Goal: Transaction & Acquisition: Purchase product/service

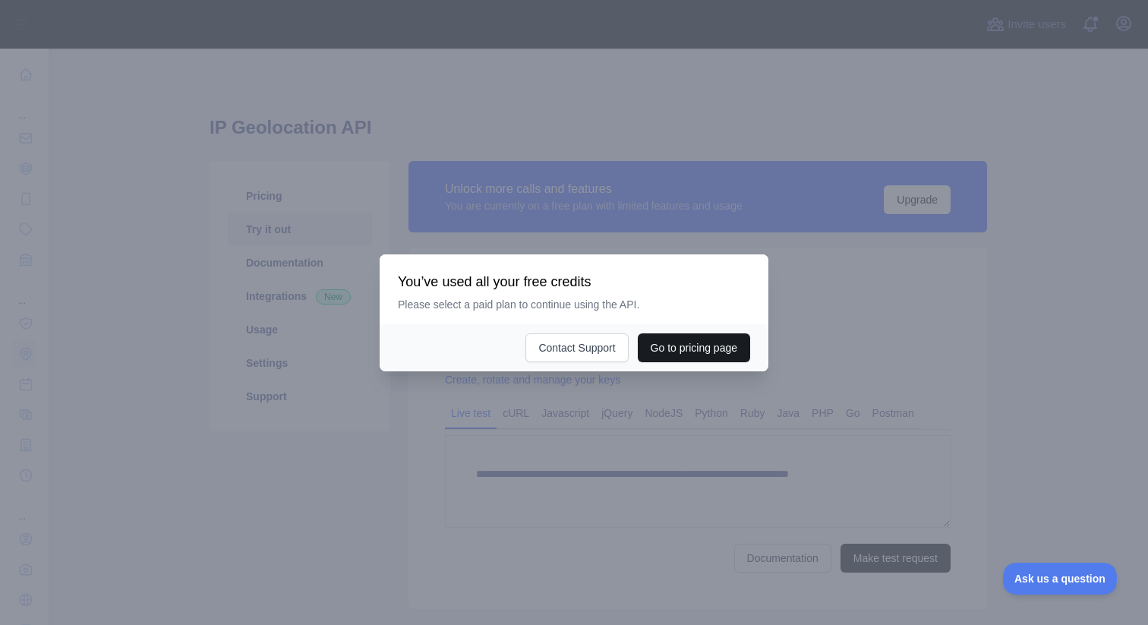
click at [711, 355] on button "Go to pricing page" at bounding box center [694, 347] width 112 height 29
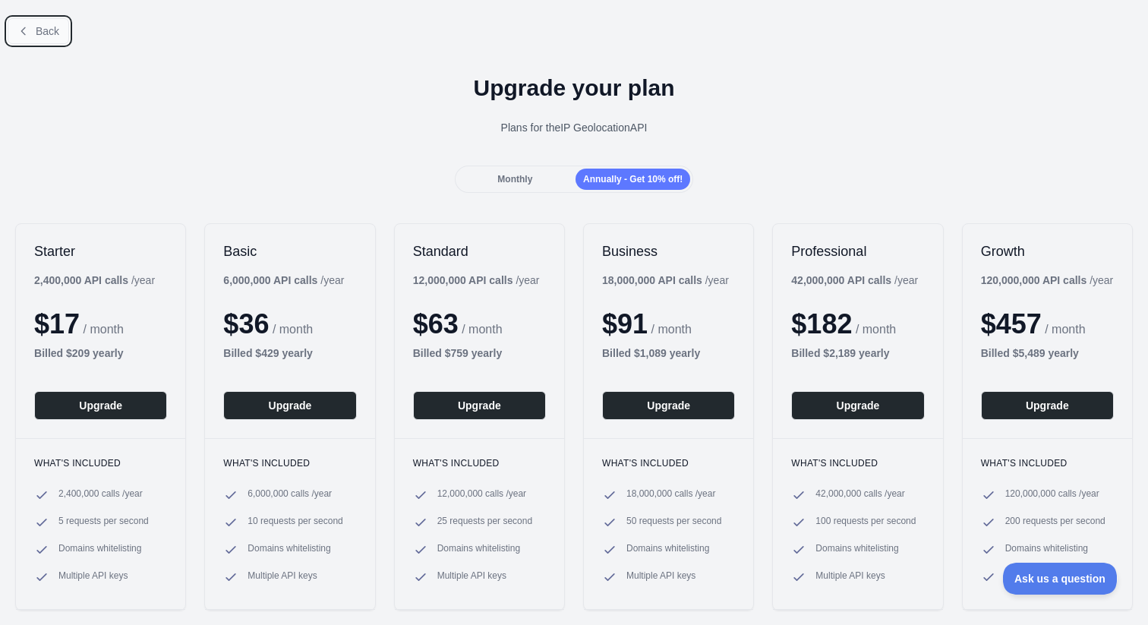
click at [37, 36] on span "Back" at bounding box center [48, 31] width 24 height 12
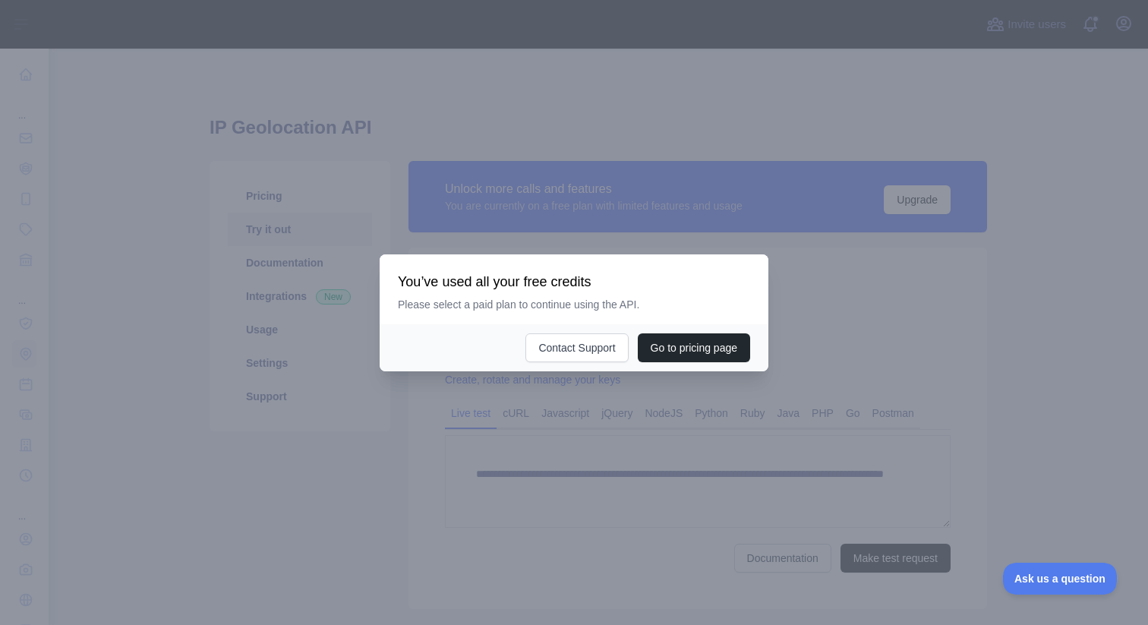
click at [775, 395] on div at bounding box center [574, 312] width 1148 height 625
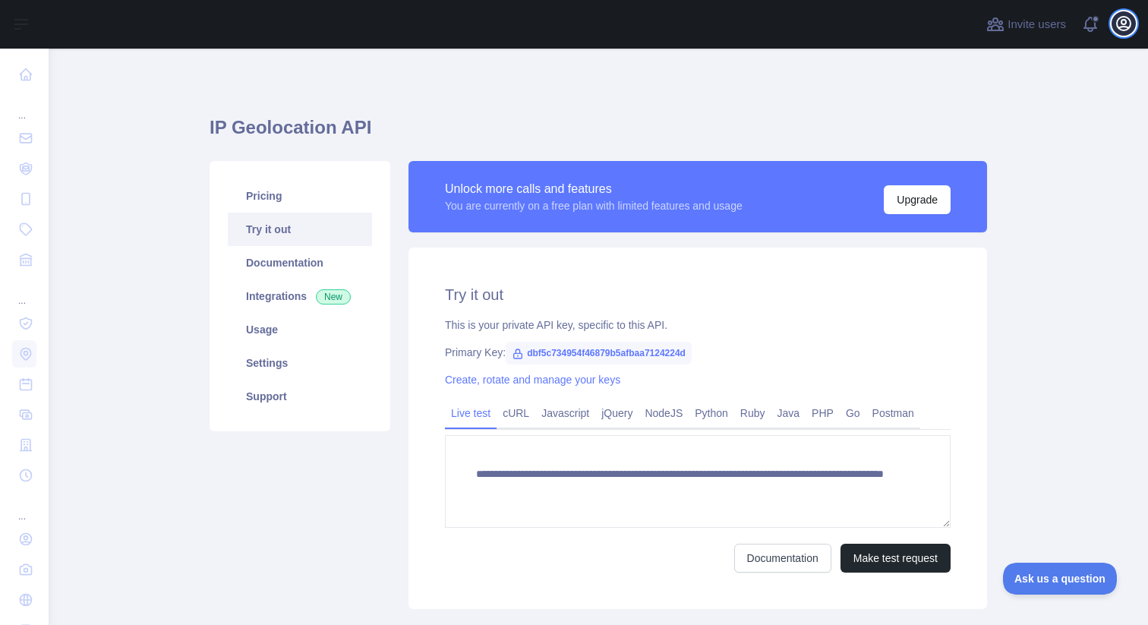
click at [1117, 26] on icon "button" at bounding box center [1124, 24] width 14 height 14
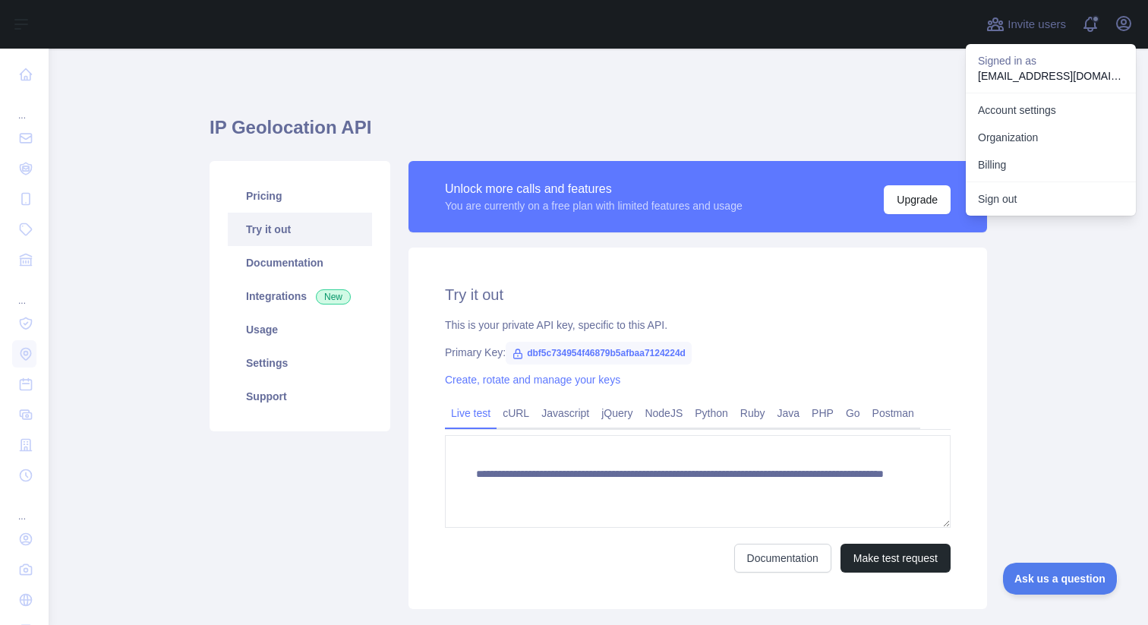
click at [1054, 310] on main "**********" at bounding box center [598, 337] width 1099 height 576
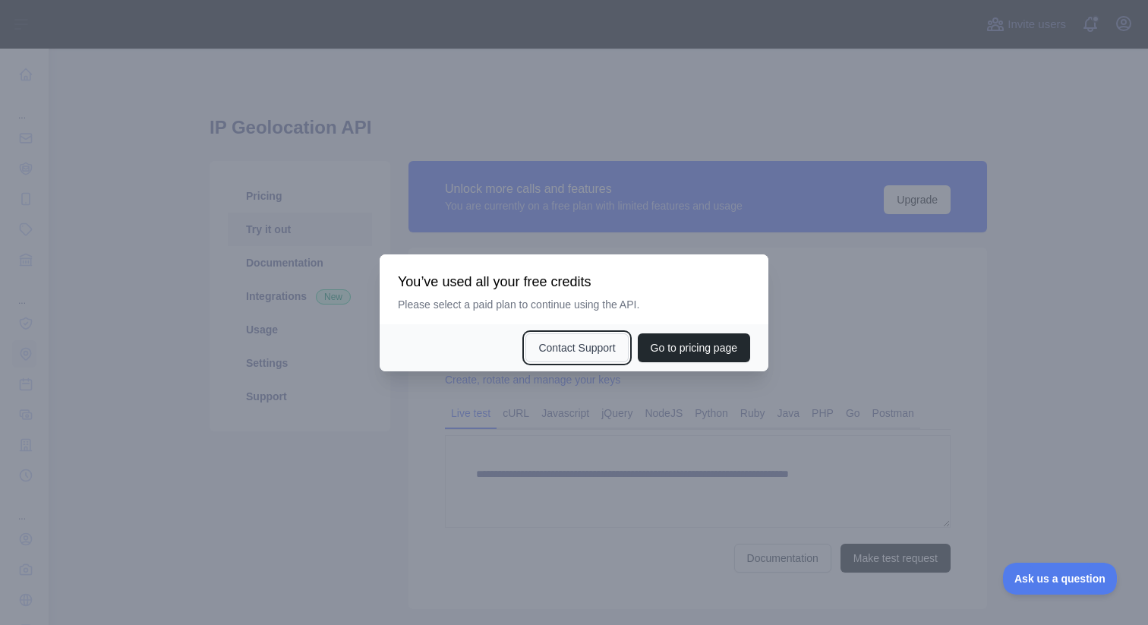
click at [586, 353] on button "Contact Support" at bounding box center [576, 347] width 102 height 29
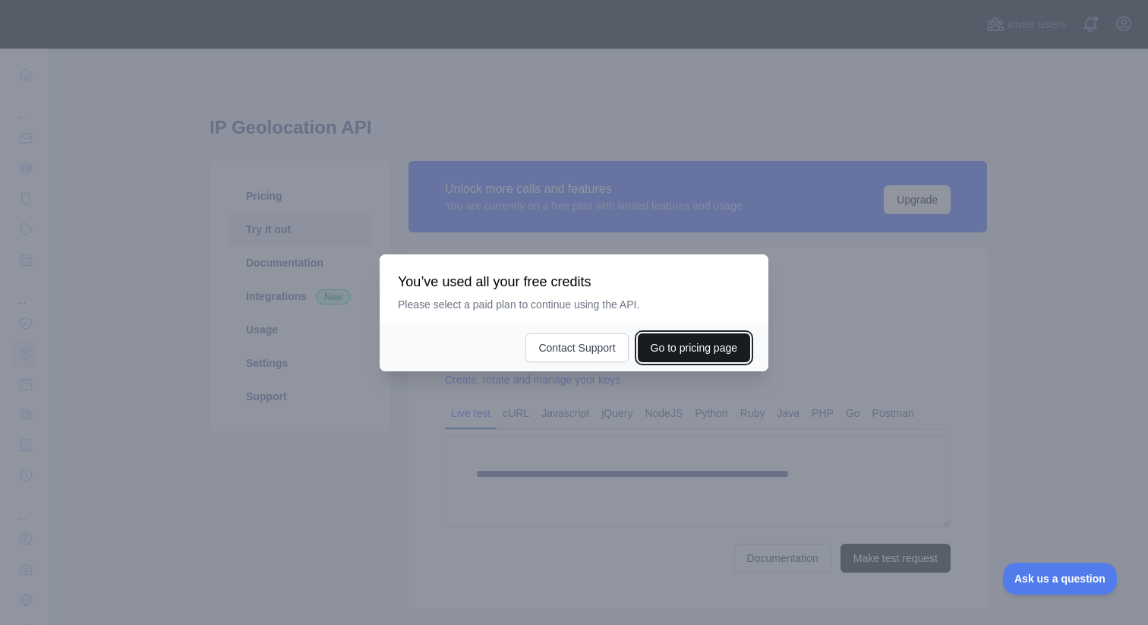
click at [679, 351] on button "Go to pricing page" at bounding box center [694, 347] width 112 height 29
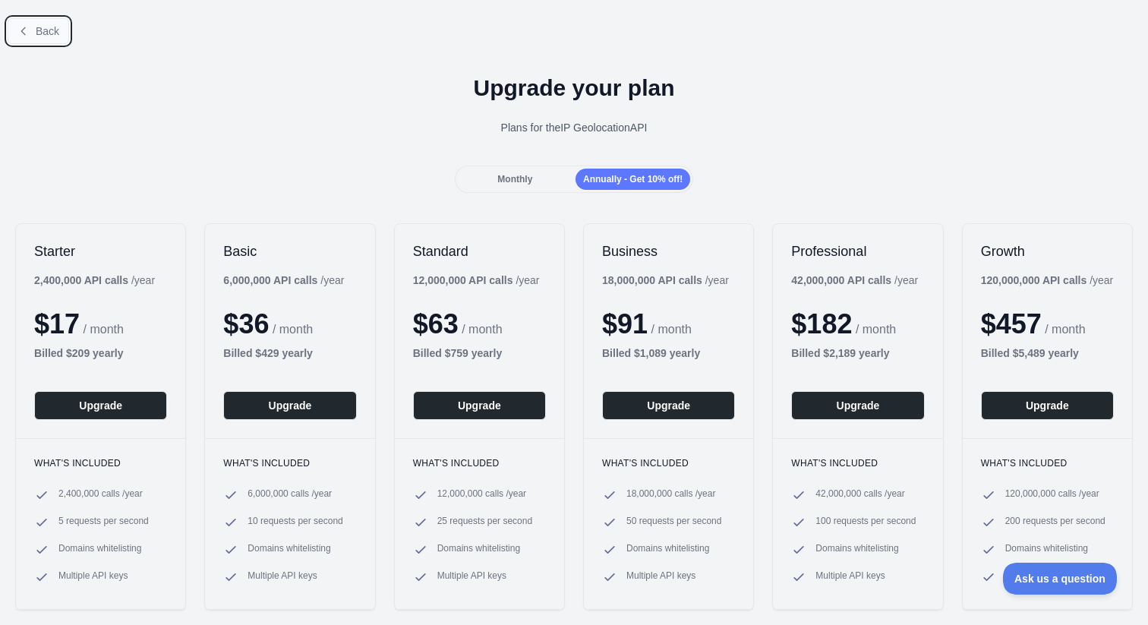
click at [32, 38] on button "Back" at bounding box center [38, 31] width 61 height 26
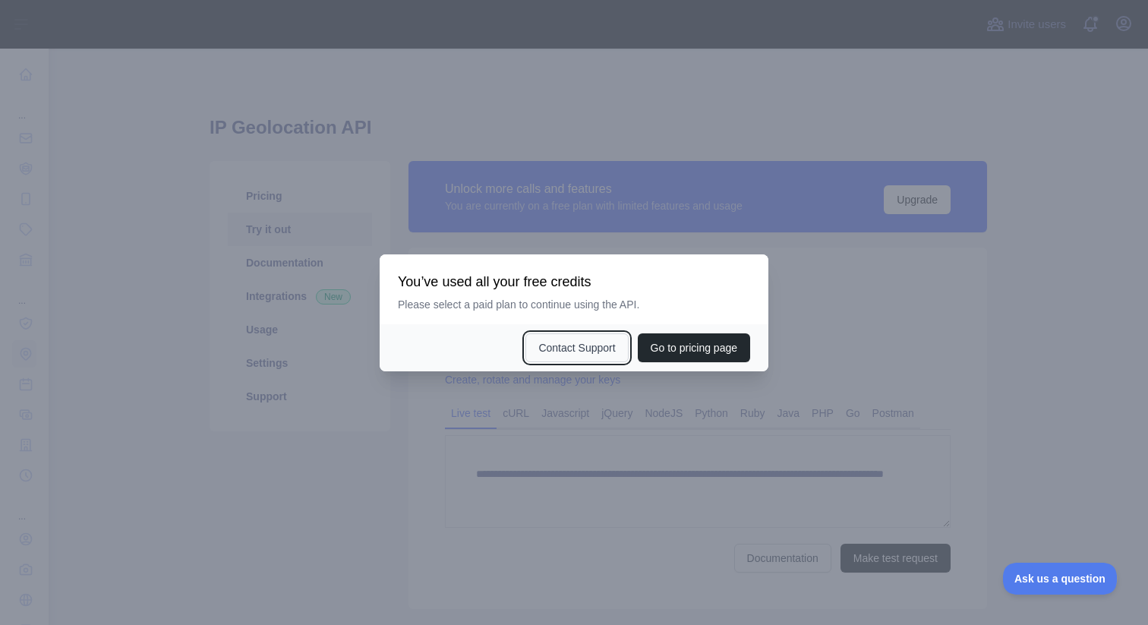
click at [568, 352] on button "Contact Support" at bounding box center [576, 347] width 102 height 29
click at [575, 348] on button "Contact Support" at bounding box center [576, 347] width 102 height 29
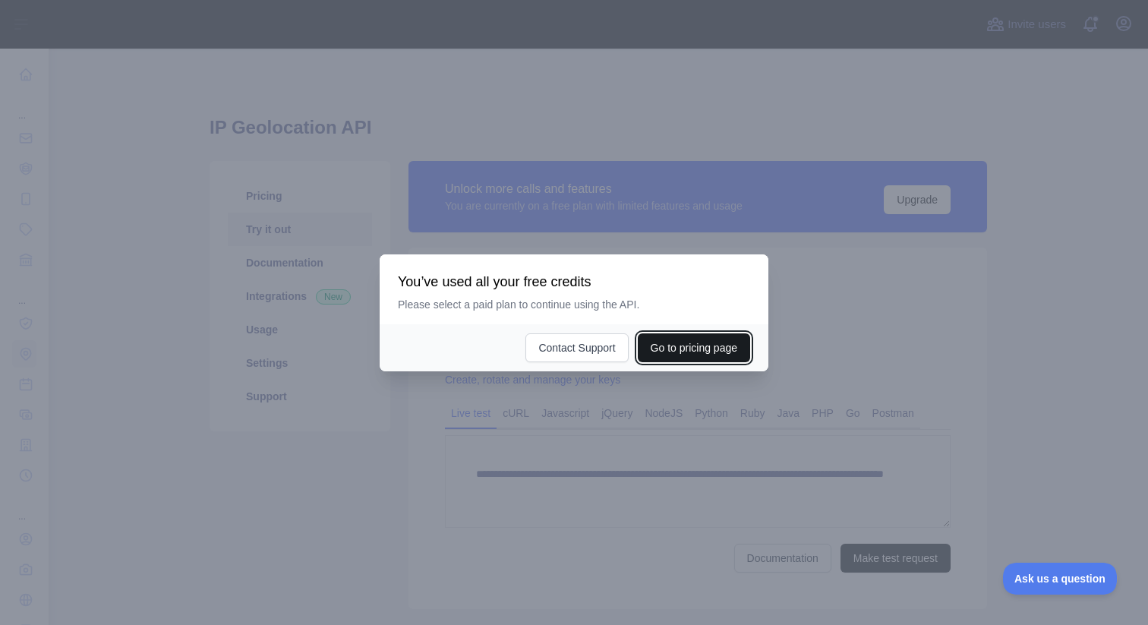
click at [707, 354] on button "Go to pricing page" at bounding box center [694, 347] width 112 height 29
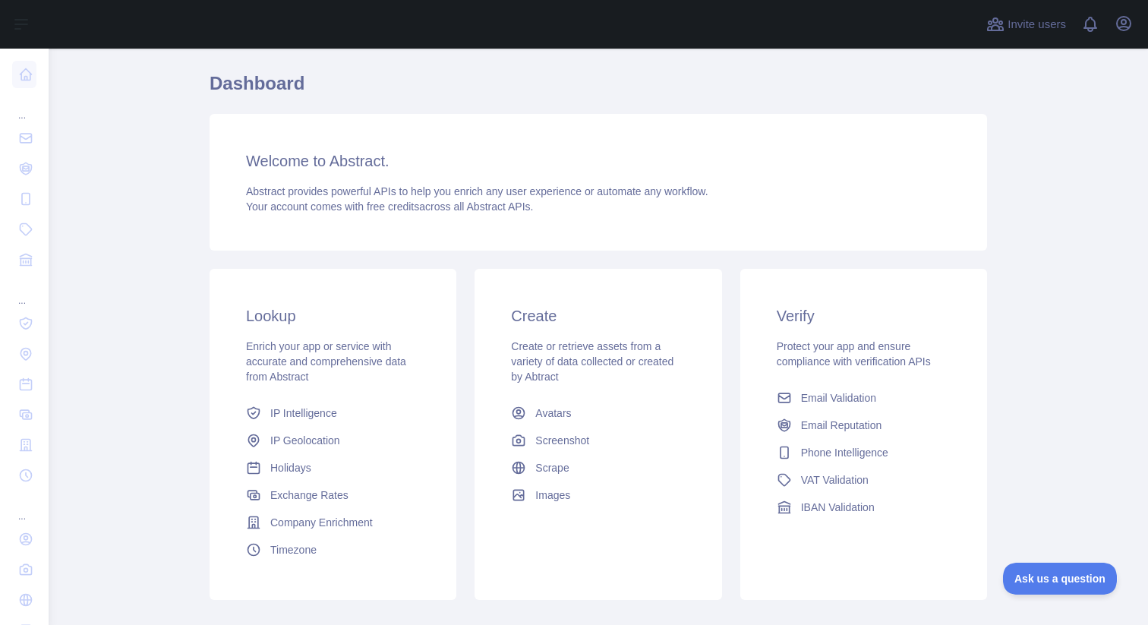
scroll to position [46, 0]
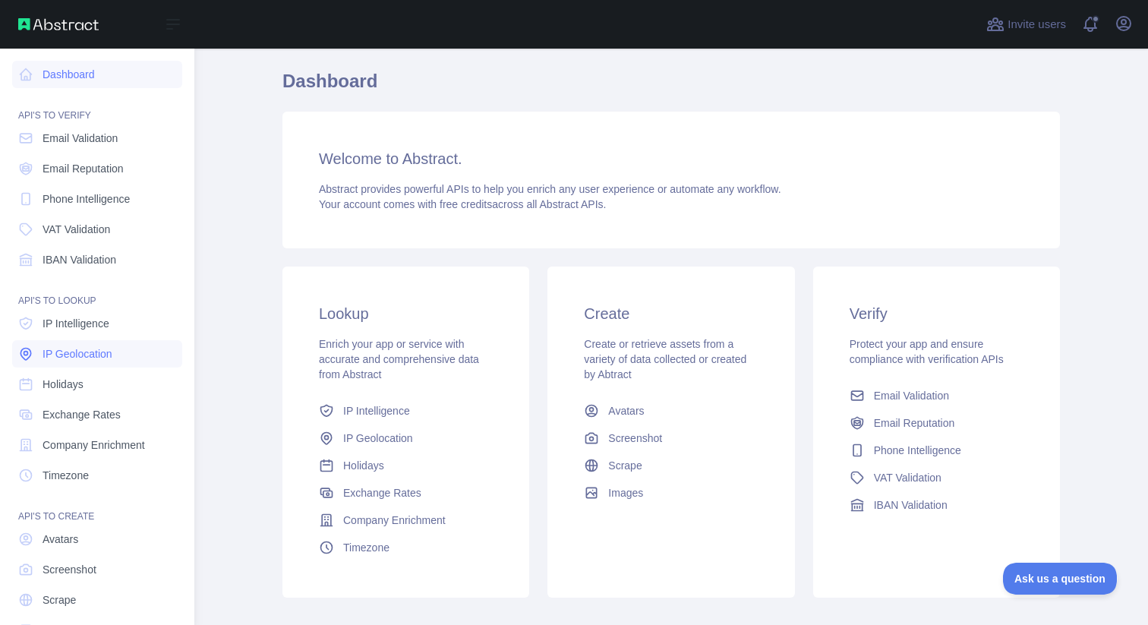
click at [112, 358] on span "IP Geolocation" at bounding box center [78, 353] width 70 height 15
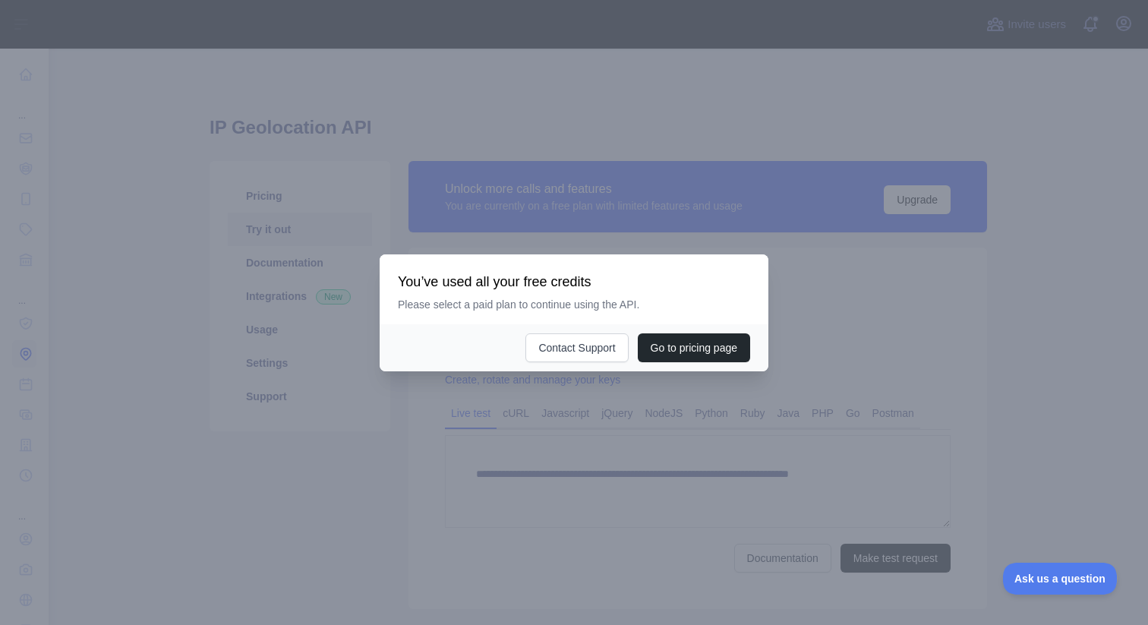
type textarea "**********"
click at [721, 354] on button "Go to pricing page" at bounding box center [694, 347] width 112 height 29
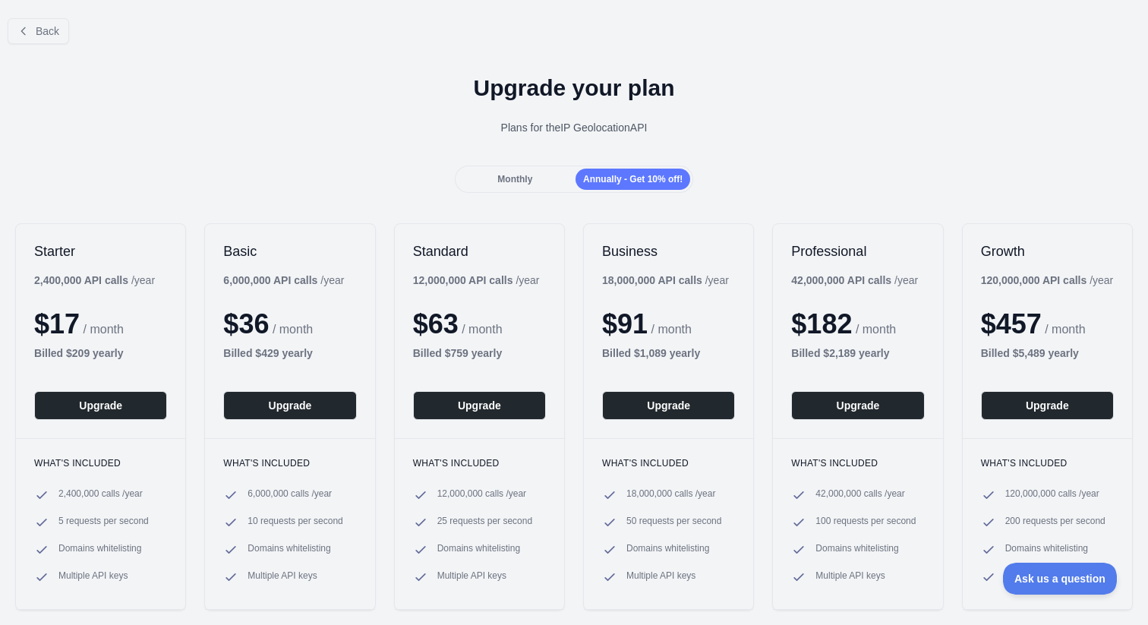
click at [511, 169] on div "Monthly" at bounding box center [515, 179] width 115 height 21
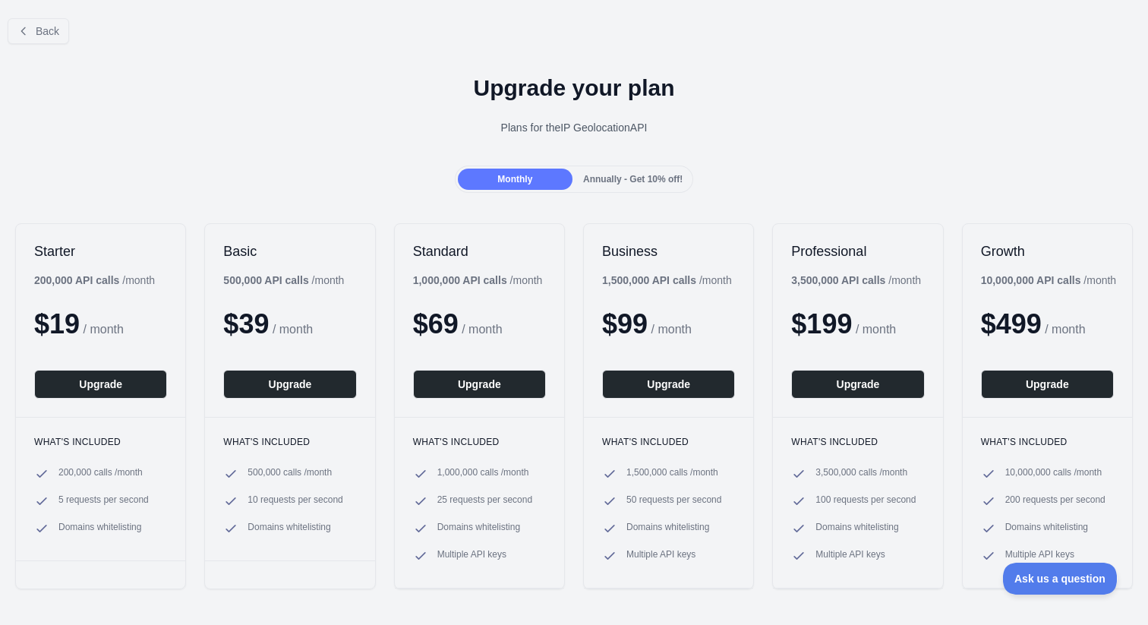
click at [610, 175] on span "Annually - Get 10% off!" at bounding box center [632, 179] width 99 height 11
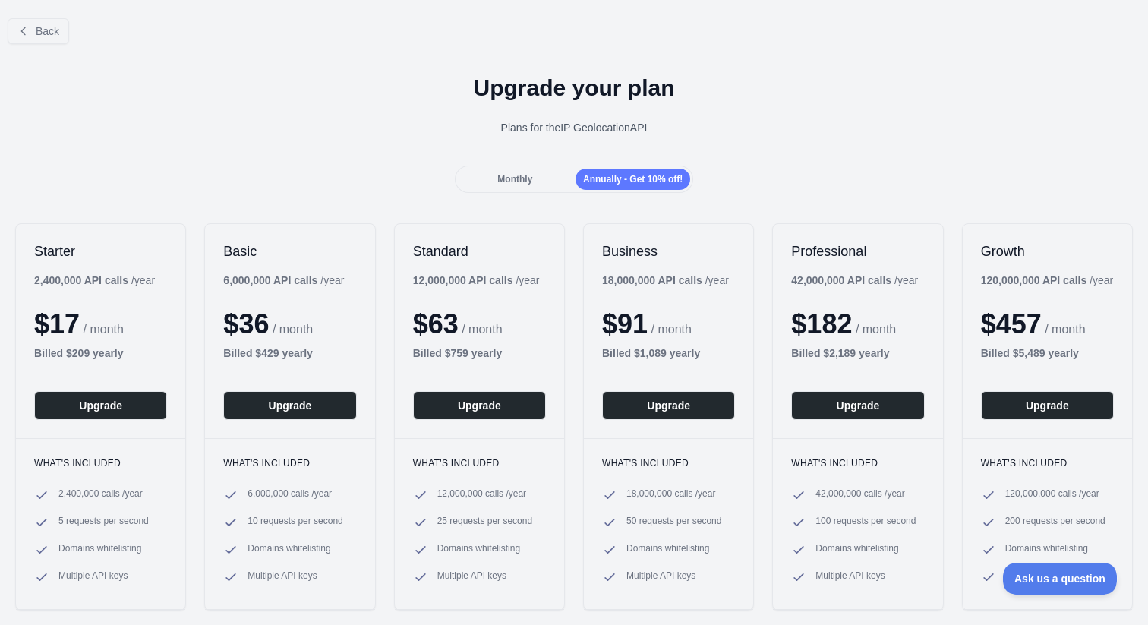
click at [496, 191] on div "Monthly Annually - Get 10% off!" at bounding box center [574, 178] width 239 height 27
click at [516, 179] on span "Monthly" at bounding box center [514, 179] width 35 height 11
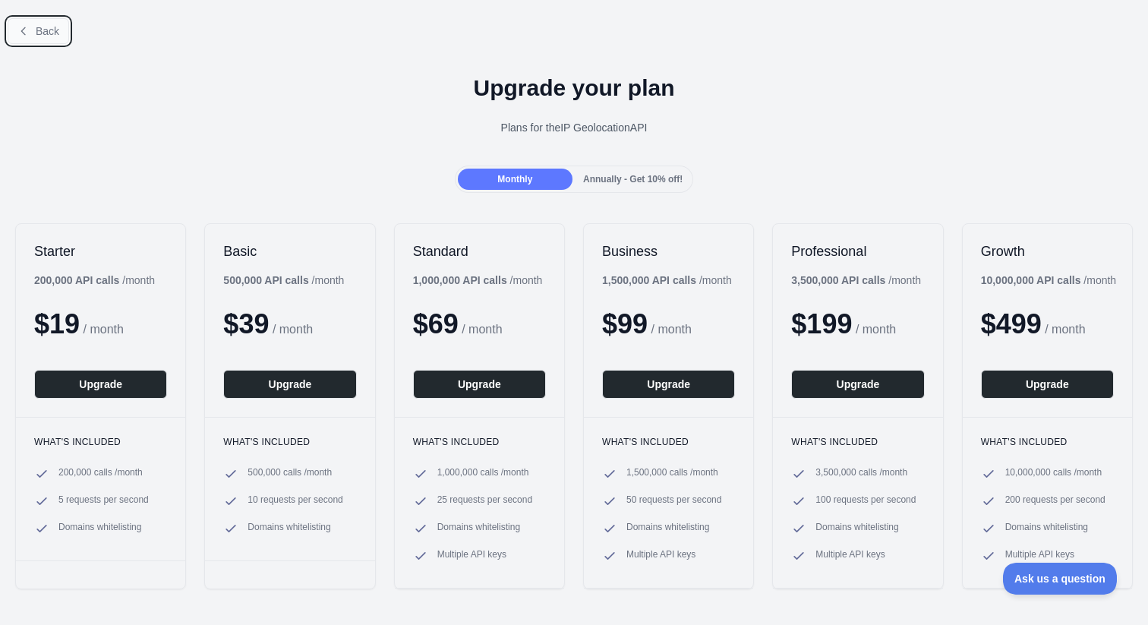
click at [38, 31] on span "Back" at bounding box center [48, 31] width 24 height 12
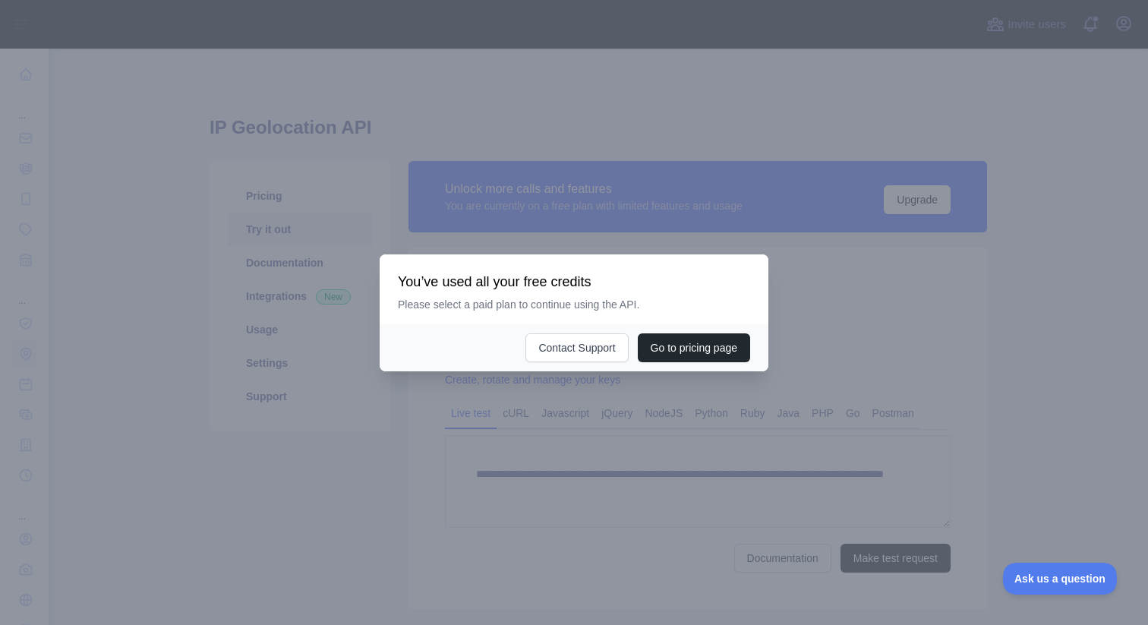
click at [279, 191] on div at bounding box center [574, 312] width 1148 height 625
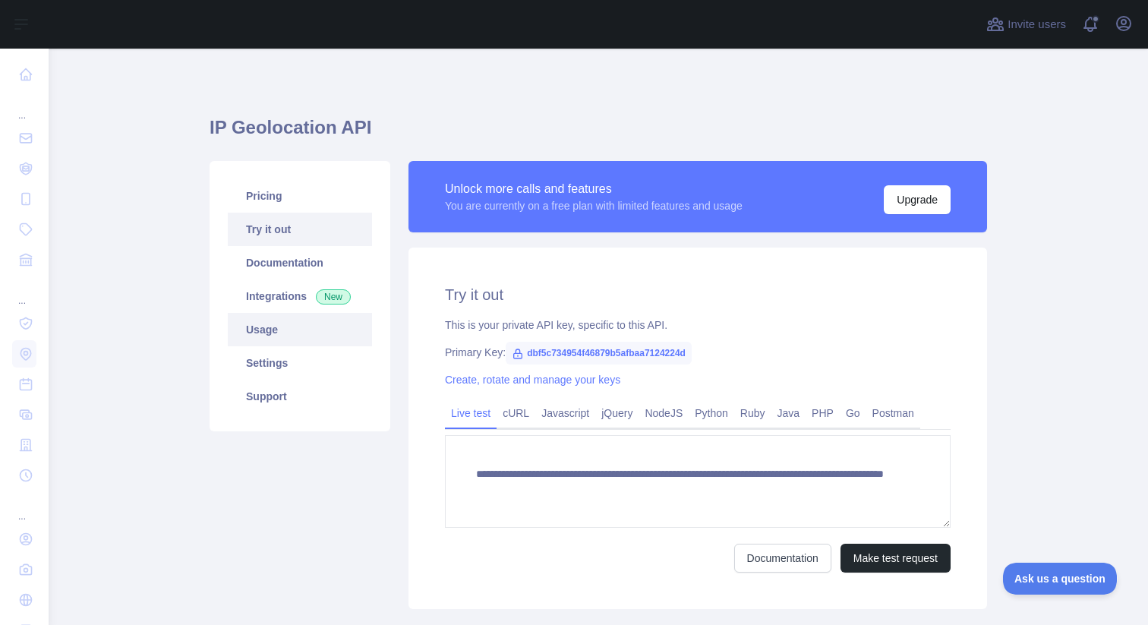
click at [262, 322] on link "Usage" at bounding box center [300, 329] width 144 height 33
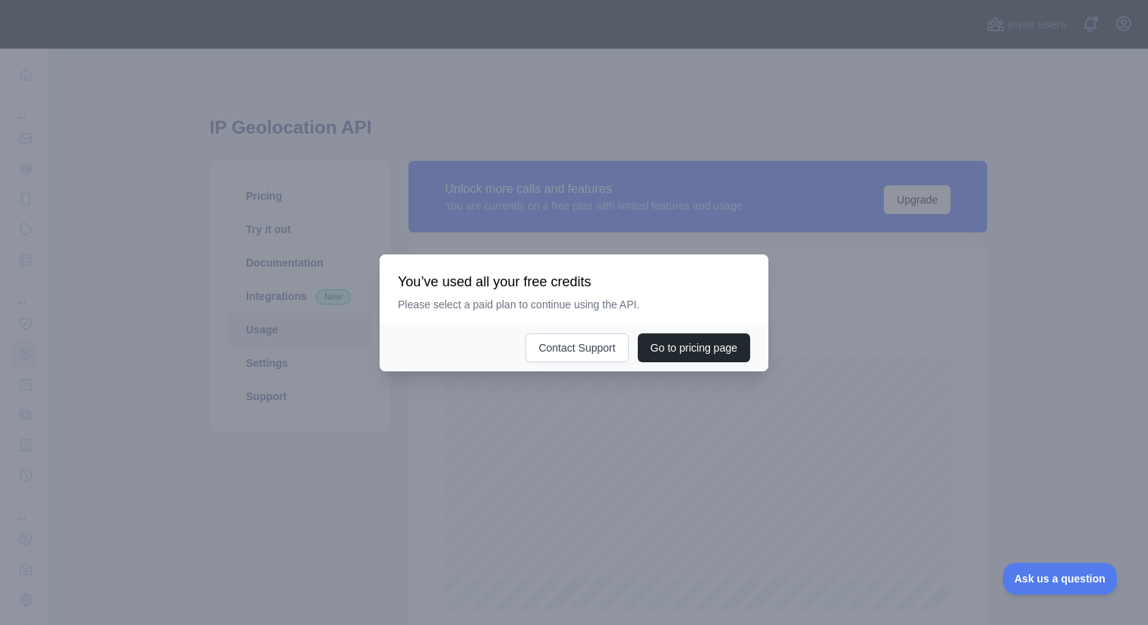
scroll to position [576, 1088]
drag, startPoint x: 638, startPoint y: 265, endPoint x: 619, endPoint y: 468, distance: 203.6
click at [619, 468] on div "​ You’ve used all your free credits Please select a paid plan to continue using…" at bounding box center [574, 312] width 1148 height 625
click at [1052, 577] on span "Ask us a question" at bounding box center [1052, 576] width 114 height 11
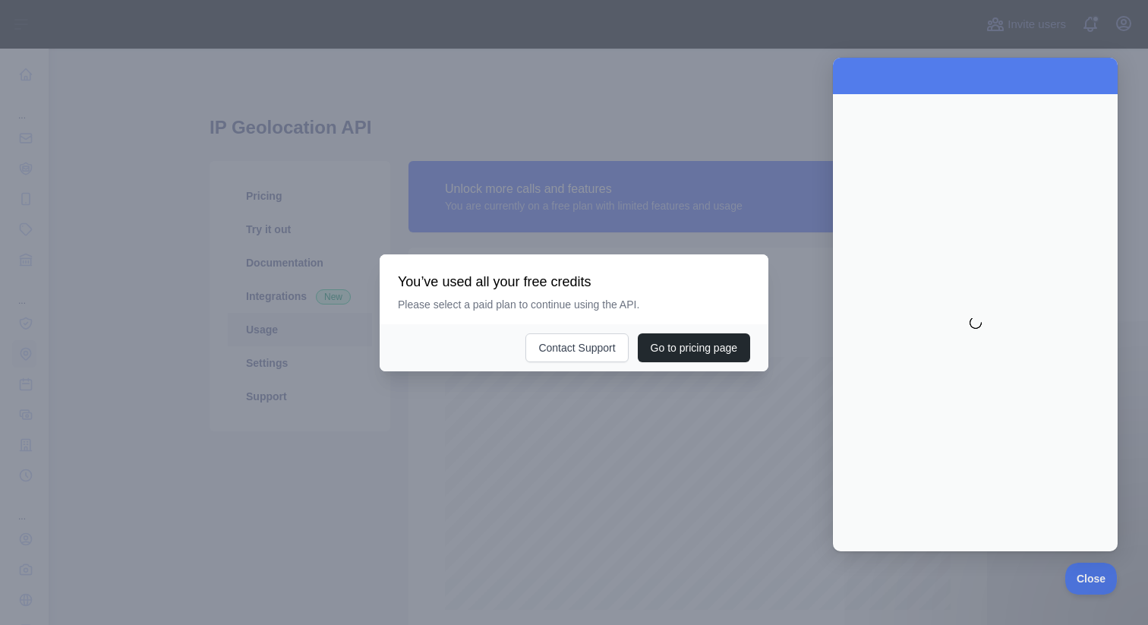
scroll to position [0, 0]
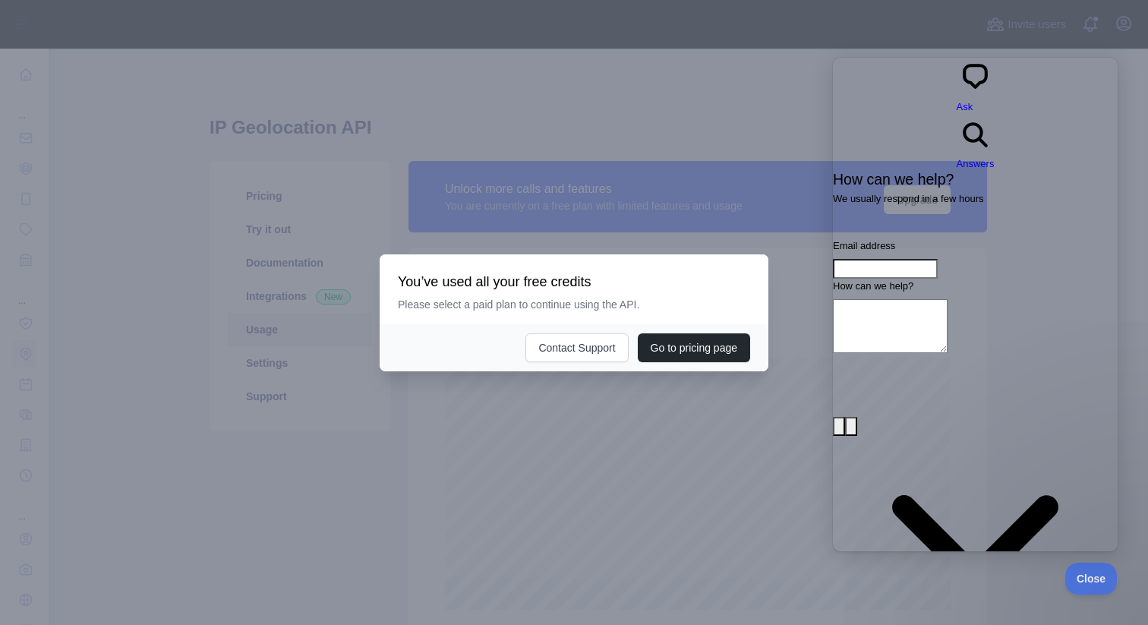
click at [347, 150] on div at bounding box center [574, 312] width 1148 height 625
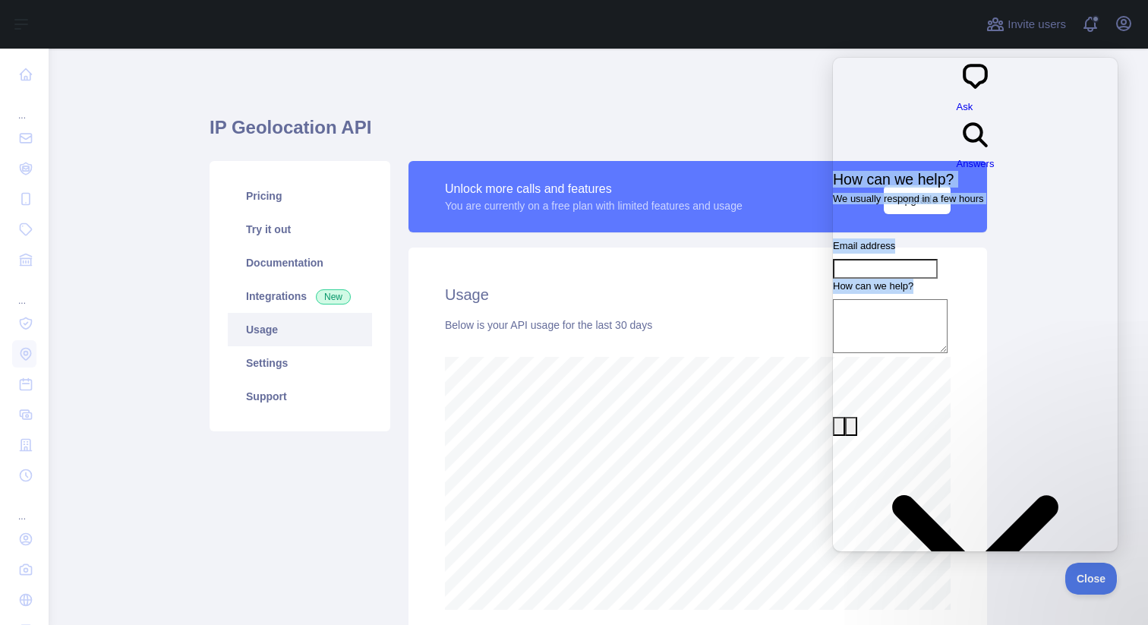
drag, startPoint x: 1050, startPoint y: 68, endPoint x: 1067, endPoint y: 281, distance: 214.0
click at [1067, 281] on div "chat-square Ask search-medium Answers How can we help? We usually respond in a …" at bounding box center [975, 377] width 285 height 638
click at [652, 127] on h1 "IP Geolocation API" at bounding box center [598, 133] width 777 height 36
click at [994, 158] on span "Answers" at bounding box center [976, 163] width 38 height 11
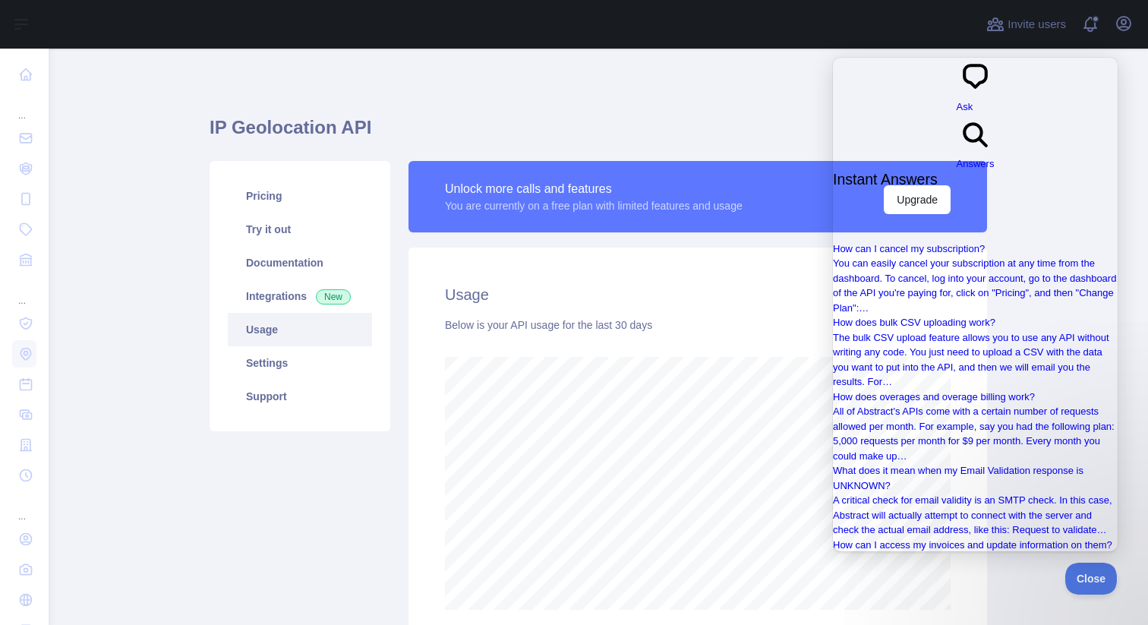
click at [747, 100] on div "IP Geolocation API Pricing Try it out Documentation Integrations New Usage Sett…" at bounding box center [598, 376] width 777 height 582
click at [276, 225] on link "Try it out" at bounding box center [300, 229] width 144 height 33
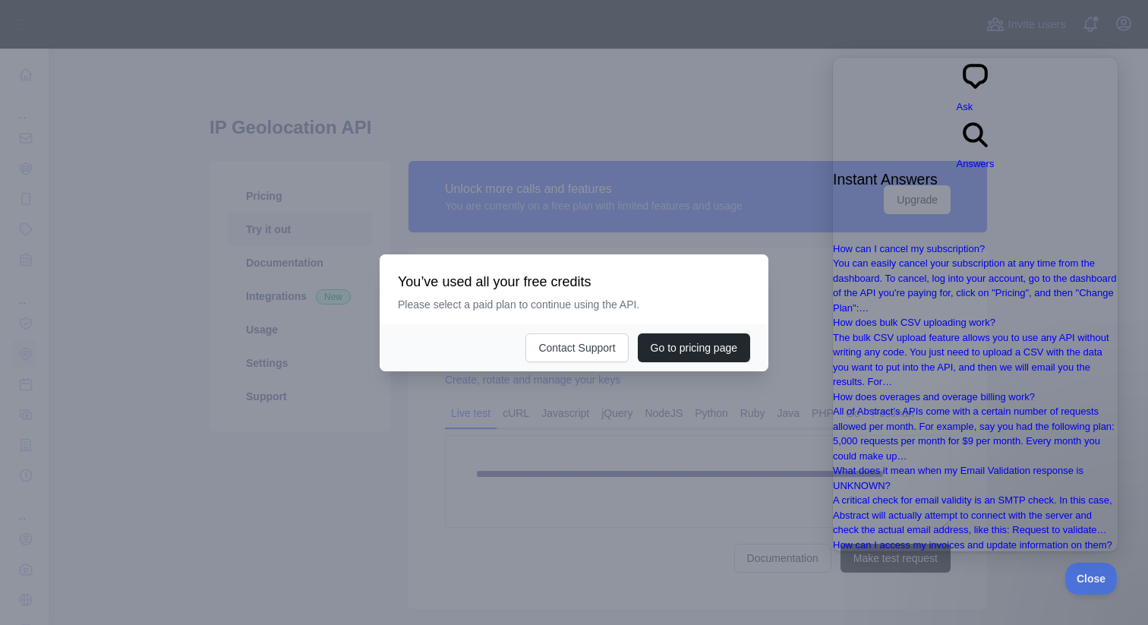
click at [517, 200] on div at bounding box center [574, 312] width 1148 height 625
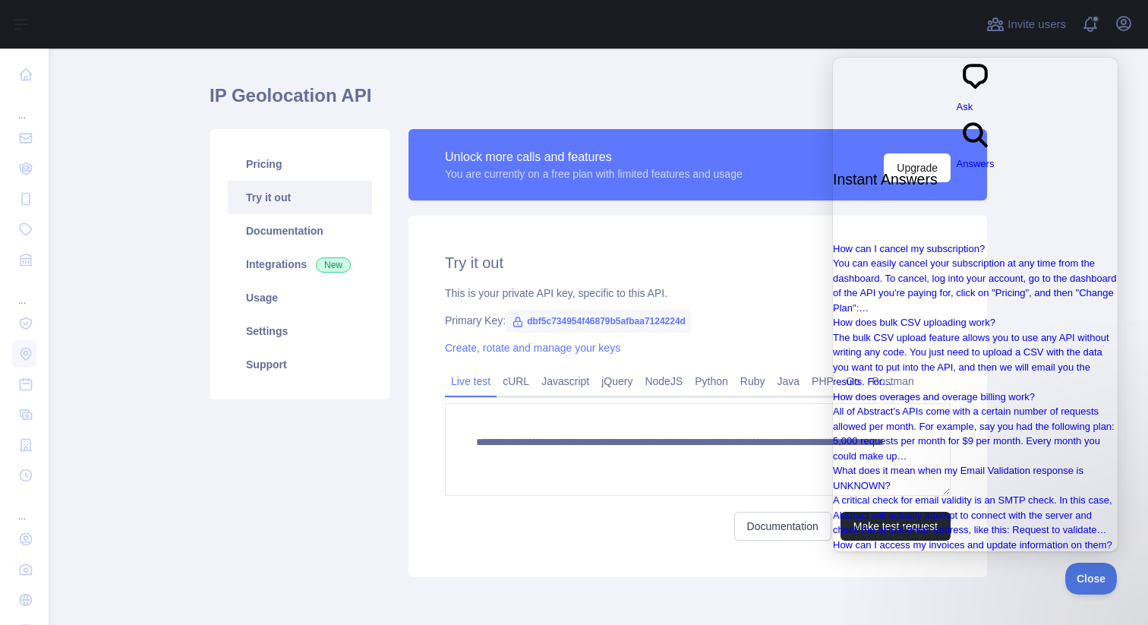
scroll to position [34, 0]
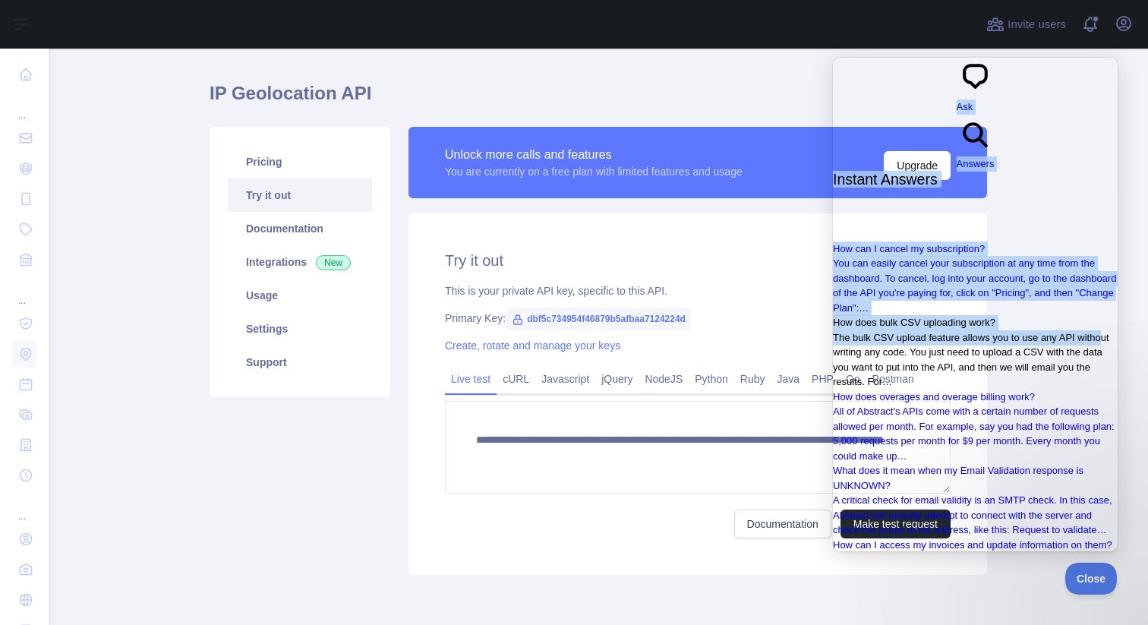
drag, startPoint x: 871, startPoint y: 71, endPoint x: 927, endPoint y: 325, distance: 259.7
click at [926, 323] on div "chat-square Ask search-medium Answers Instant Answers How can I cancel my subsc…" at bounding box center [975, 400] width 285 height 685
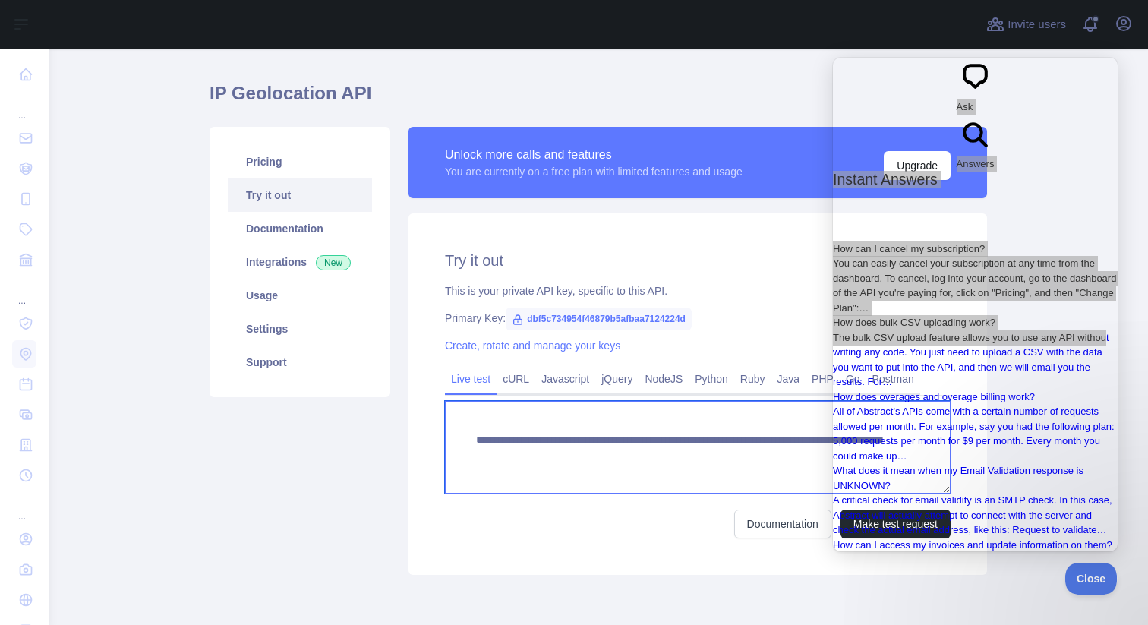
click at [792, 418] on textarea "**********" at bounding box center [698, 447] width 506 height 93
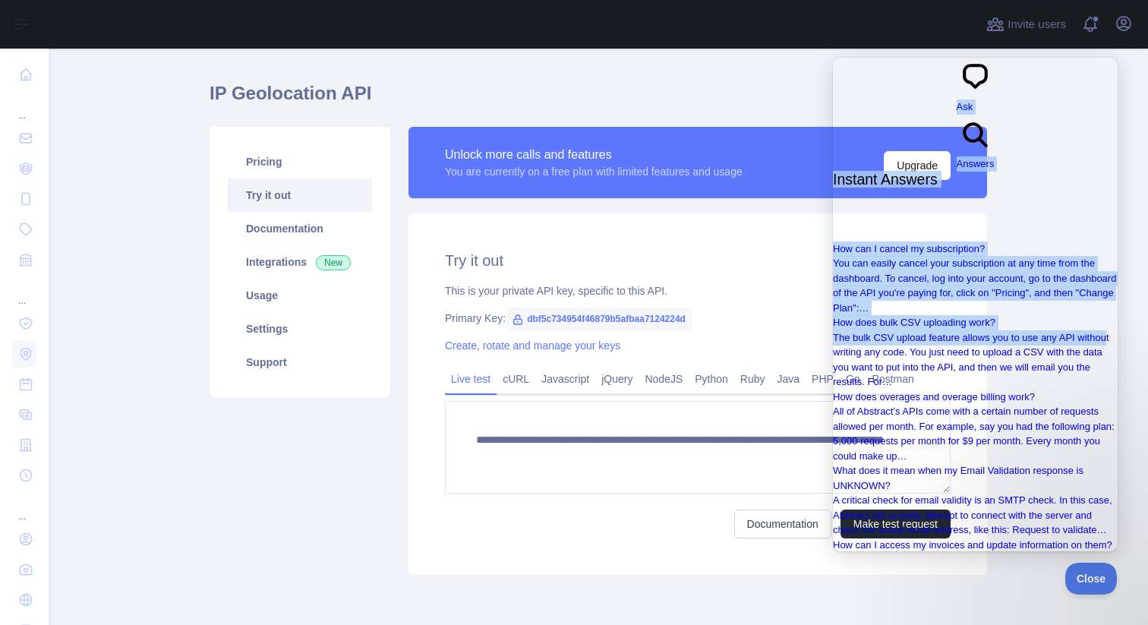
click at [957, 101] on span "Ask" at bounding box center [965, 106] width 17 height 11
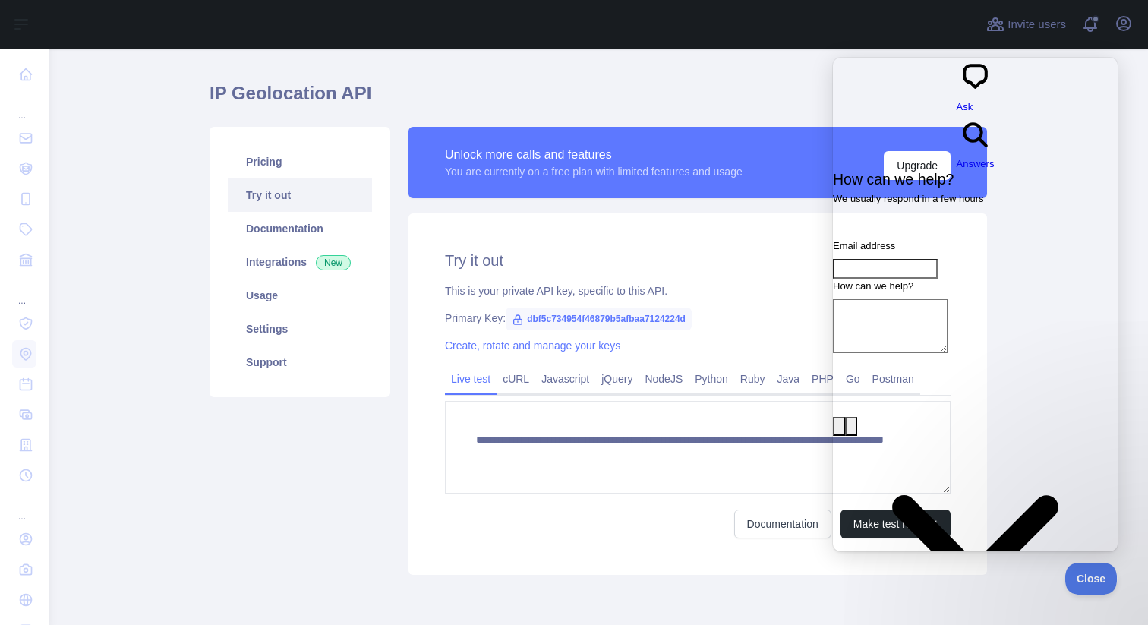
click at [786, 147] on div "Unlock more calls and features You are currently on a free plan with limited fe…" at bounding box center [698, 162] width 506 height 35
click at [1094, 575] on span "Close" at bounding box center [1087, 576] width 52 height 11
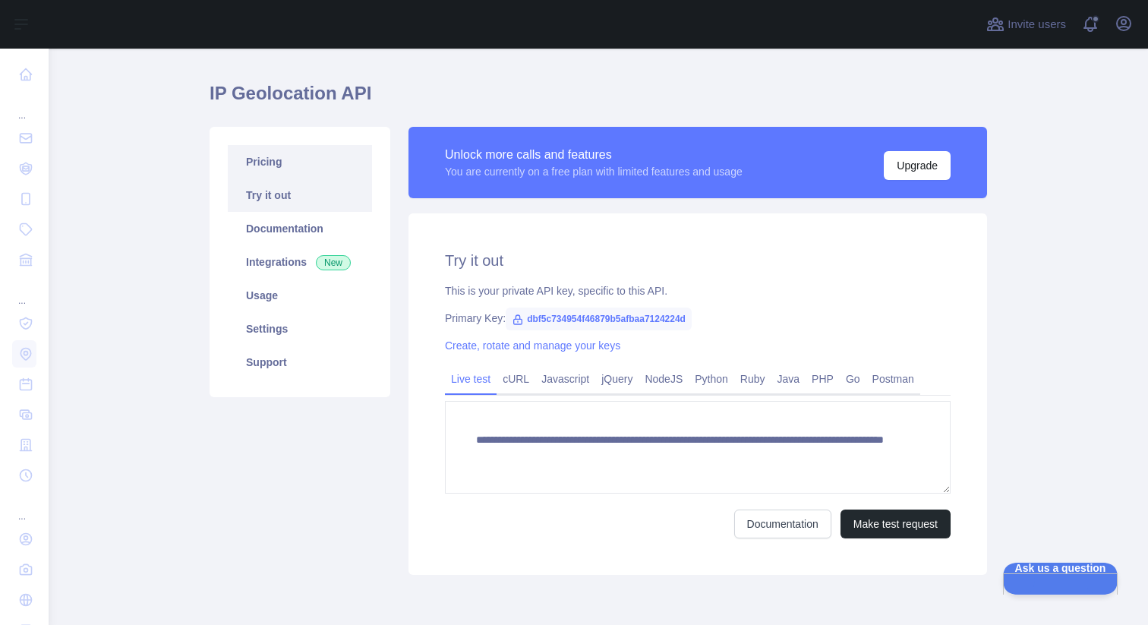
click at [280, 176] on link "Pricing" at bounding box center [300, 161] width 144 height 33
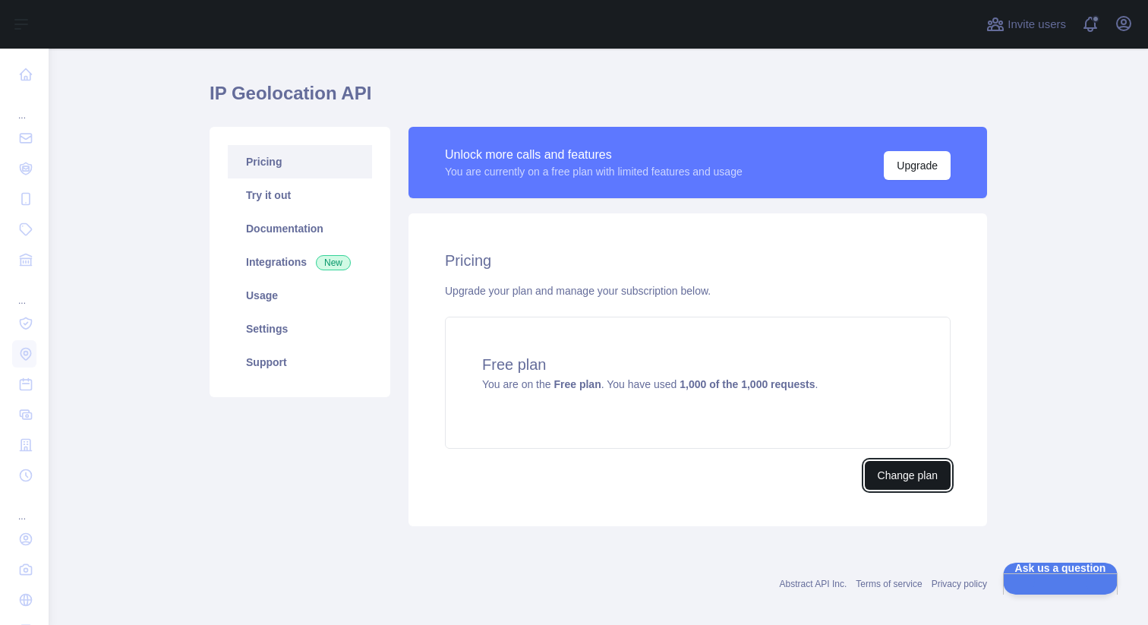
click at [910, 471] on button "Change plan" at bounding box center [908, 475] width 86 height 29
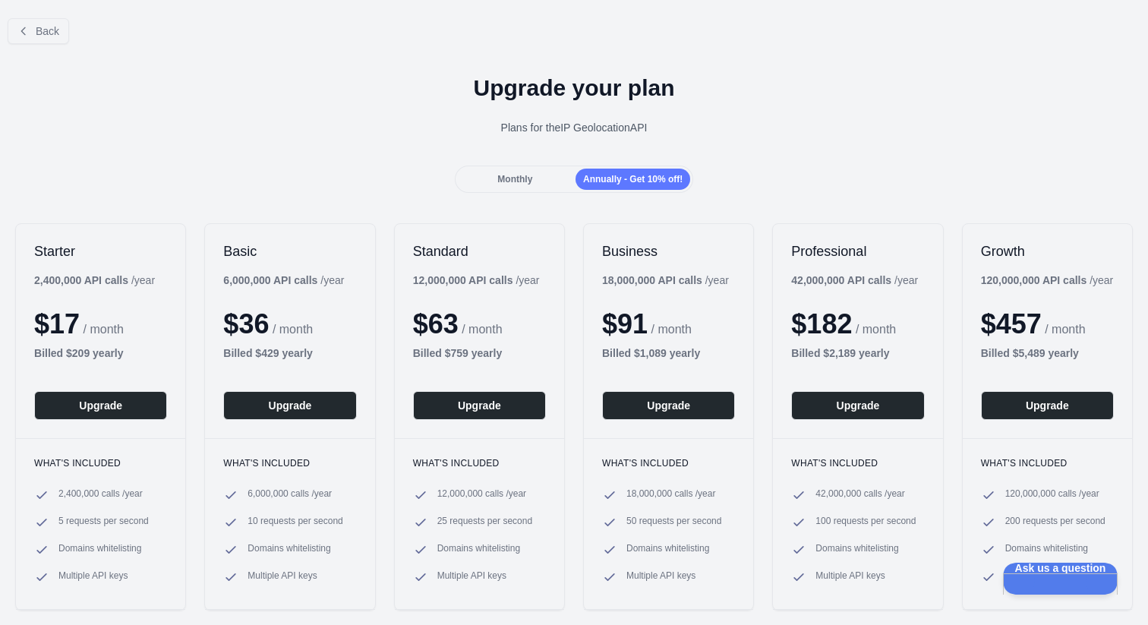
click at [507, 175] on span "Monthly" at bounding box center [514, 179] width 35 height 11
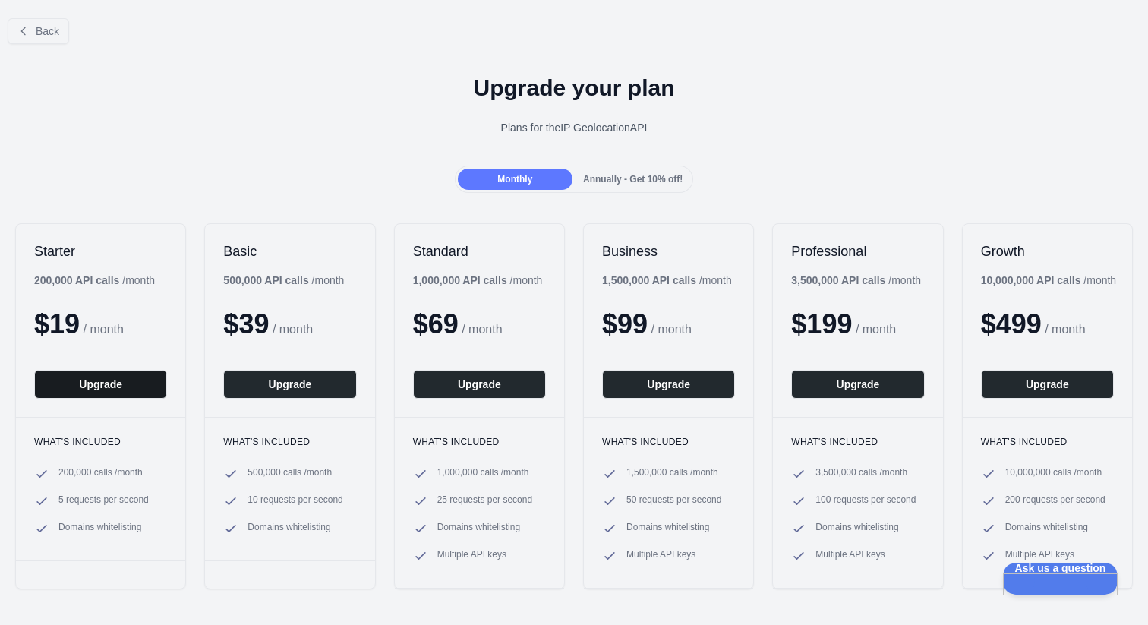
click at [122, 386] on button "Upgrade" at bounding box center [100, 384] width 133 height 29
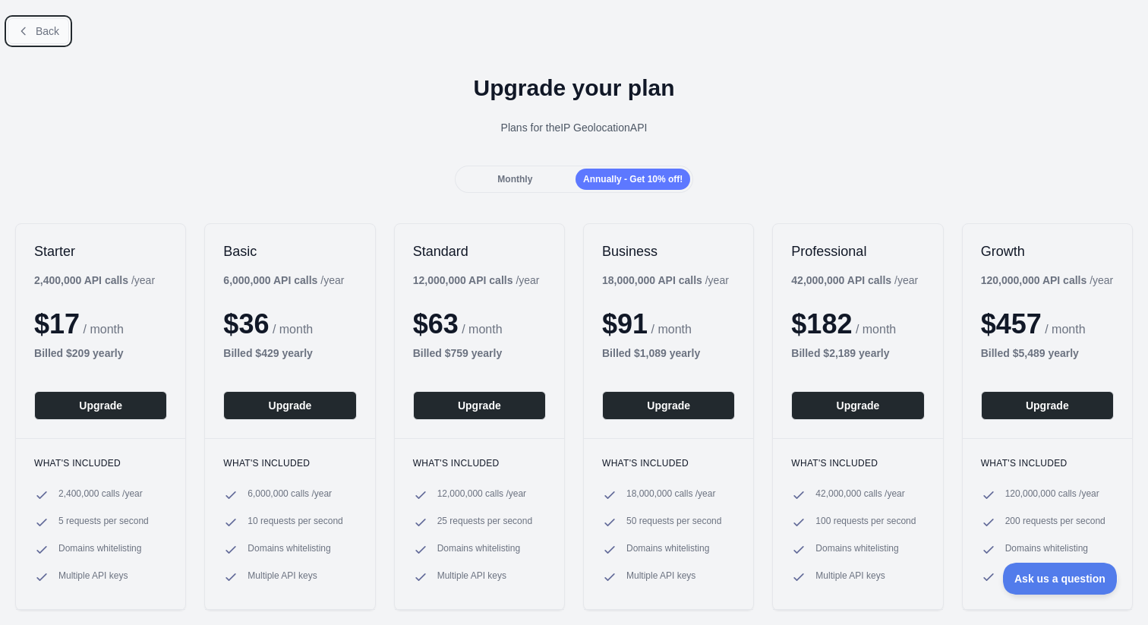
click at [49, 28] on span "Back" at bounding box center [48, 31] width 24 height 12
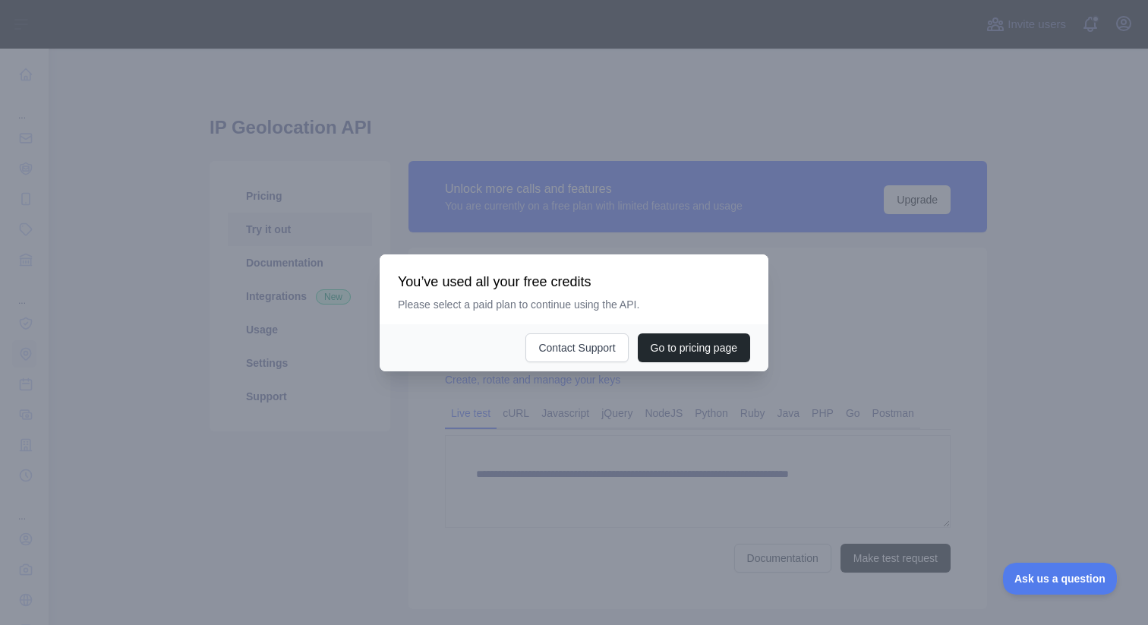
type textarea "**********"
click at [893, 345] on div at bounding box center [574, 312] width 1148 height 625
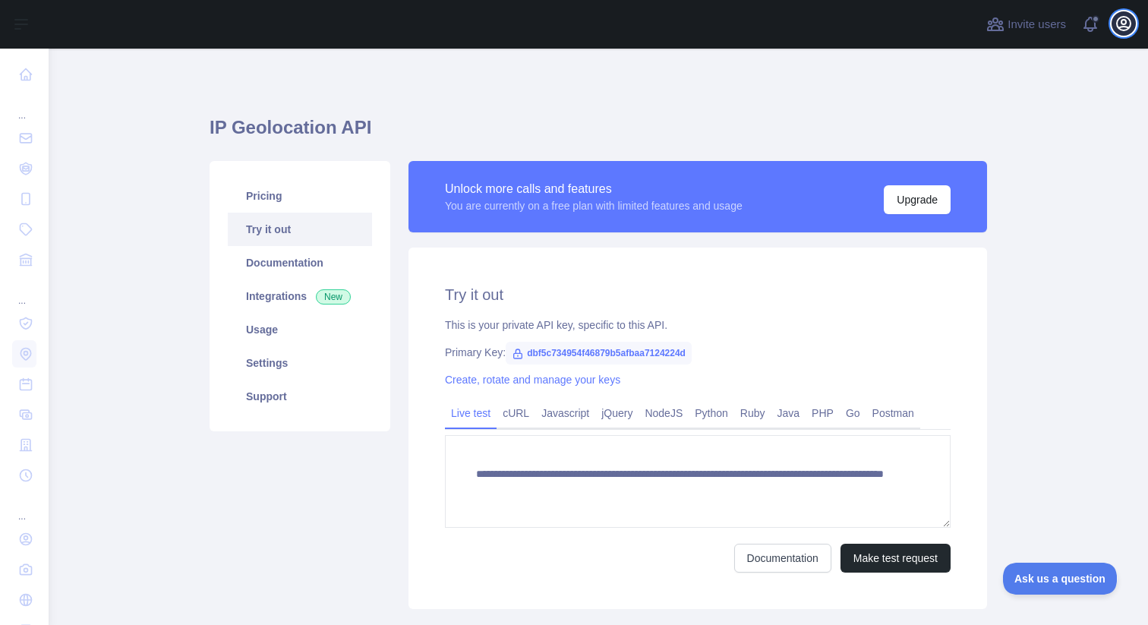
click at [1124, 31] on icon "button" at bounding box center [1123, 23] width 18 height 18
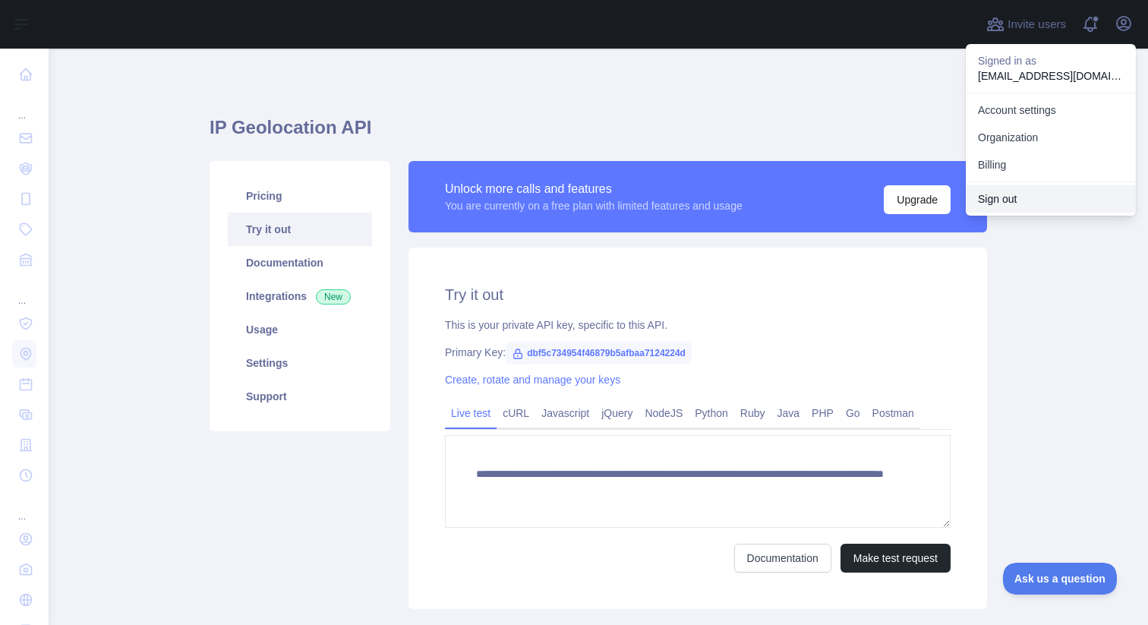
click at [1017, 202] on button "Sign out" at bounding box center [1051, 198] width 170 height 27
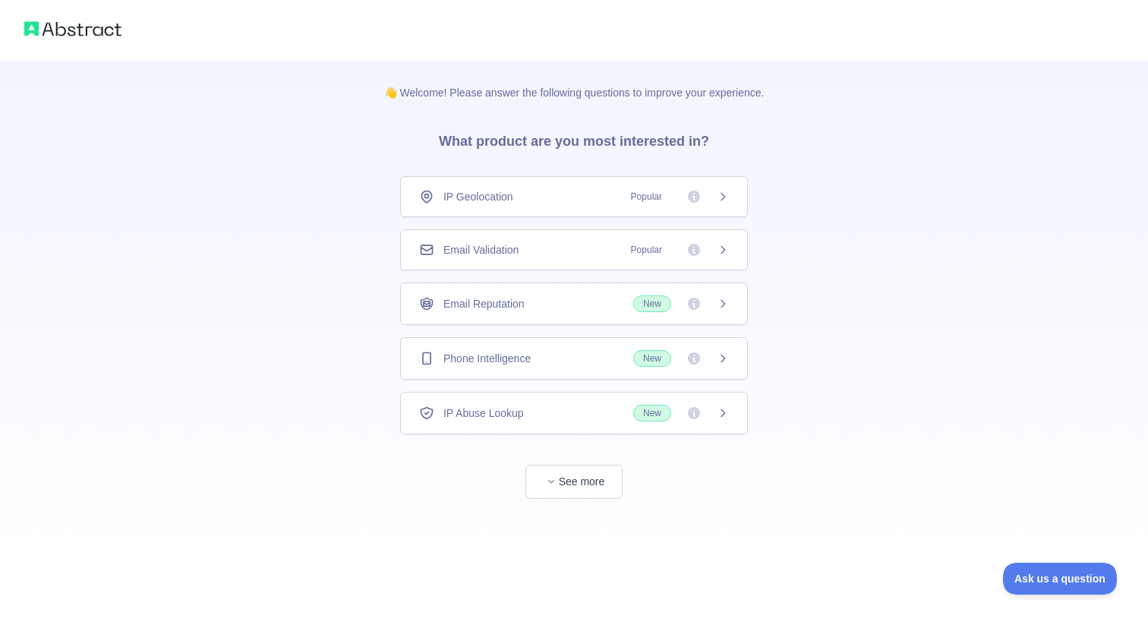
click at [475, 195] on span "IP Geolocation" at bounding box center [478, 196] width 70 height 15
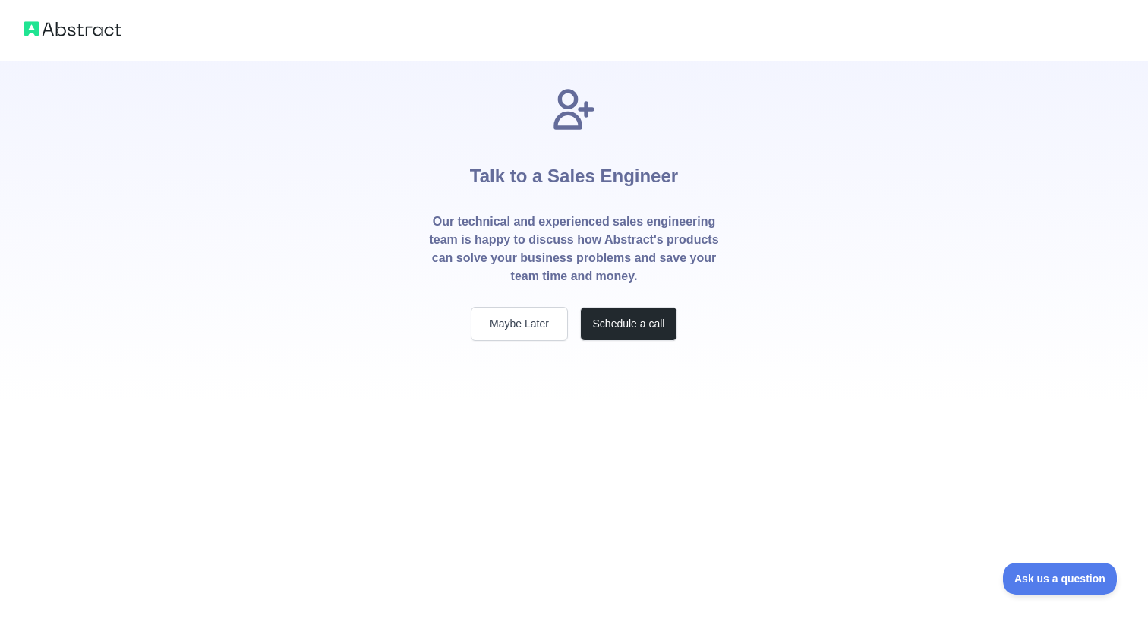
click at [71, 20] on img at bounding box center [72, 28] width 97 height 21
click at [60, 31] on img at bounding box center [72, 28] width 97 height 21
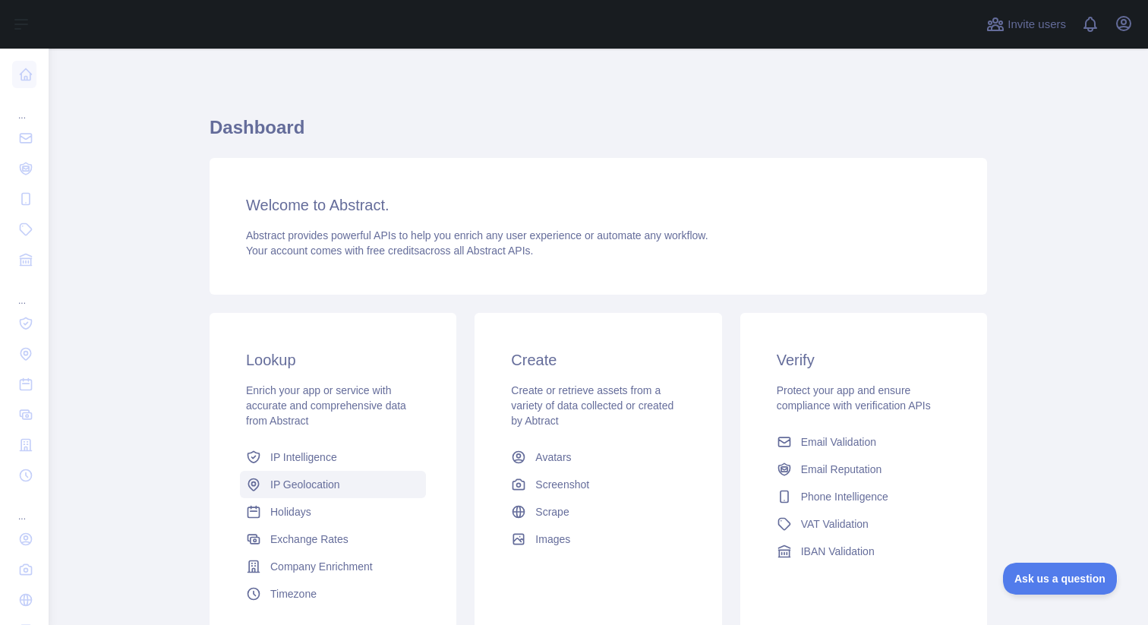
click at [286, 481] on span "IP Geolocation" at bounding box center [305, 484] width 70 height 15
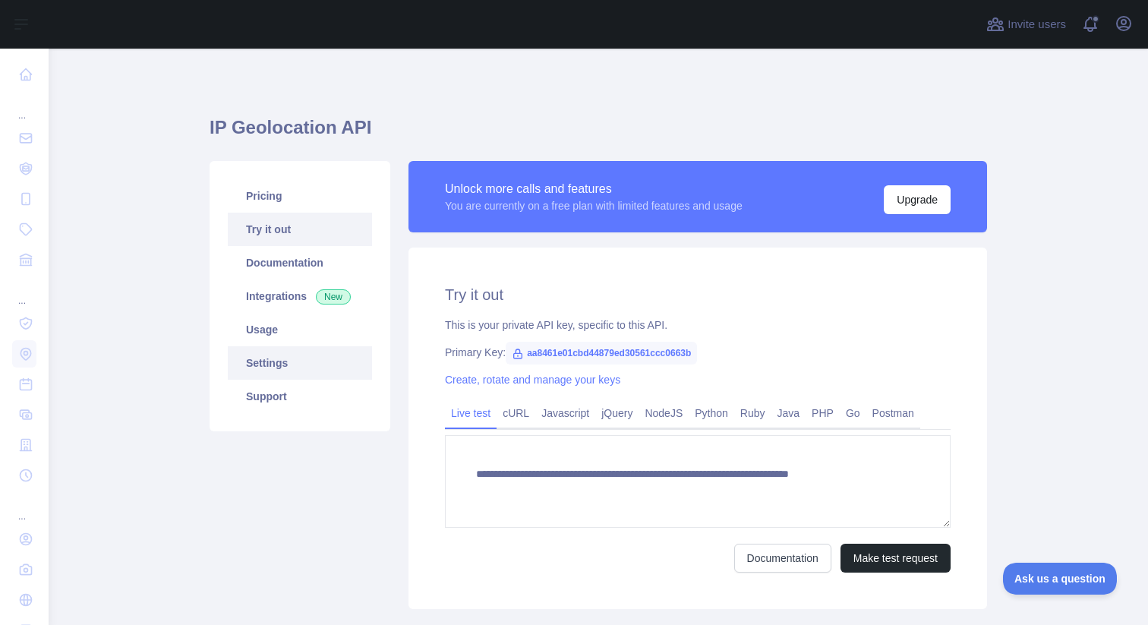
type textarea "**********"
click at [575, 349] on span "aa8461e01cbd44879ed30561ccc0663b" at bounding box center [601, 353] width 191 height 23
copy span "aa8461e01cbd44879ed30561ccc0663b"
